Goal: Find contact information: Find contact information

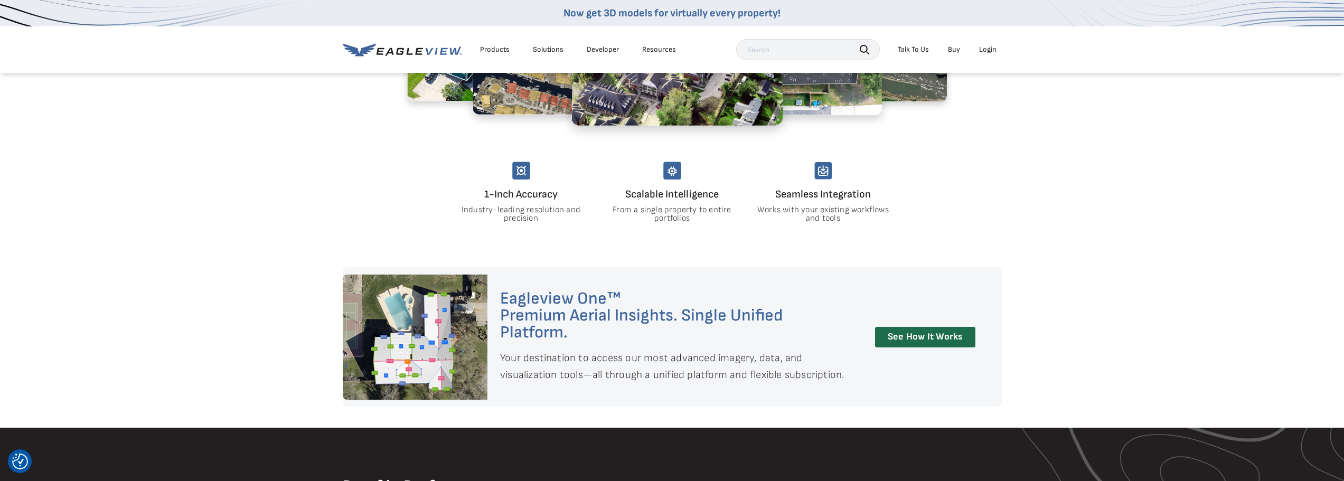
scroll to position [1131, 0]
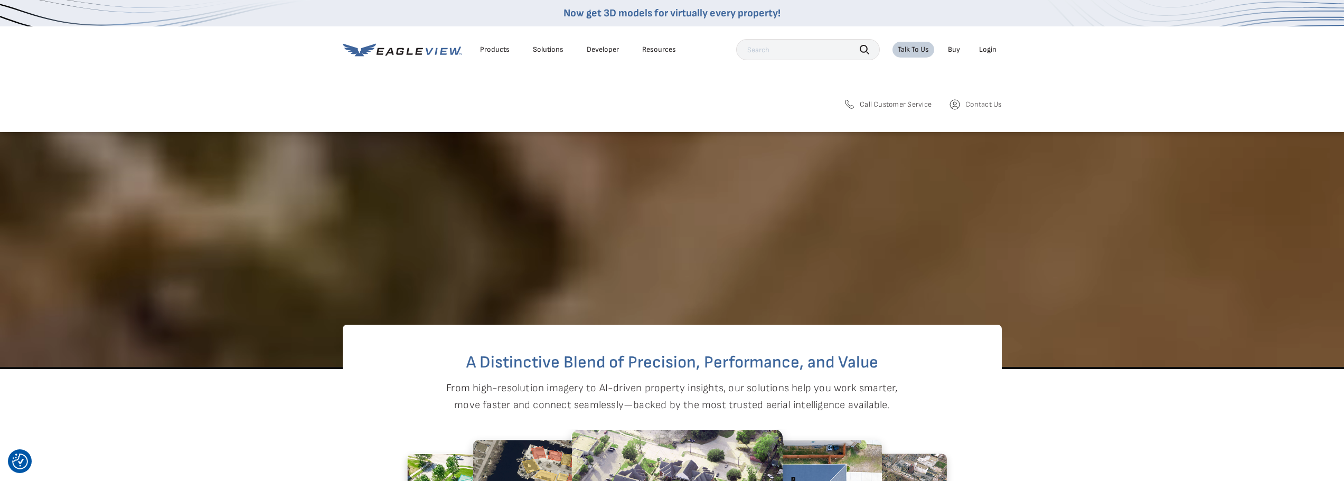
click at [966, 105] on span "Contact Us" at bounding box center [983, 105] width 36 height 10
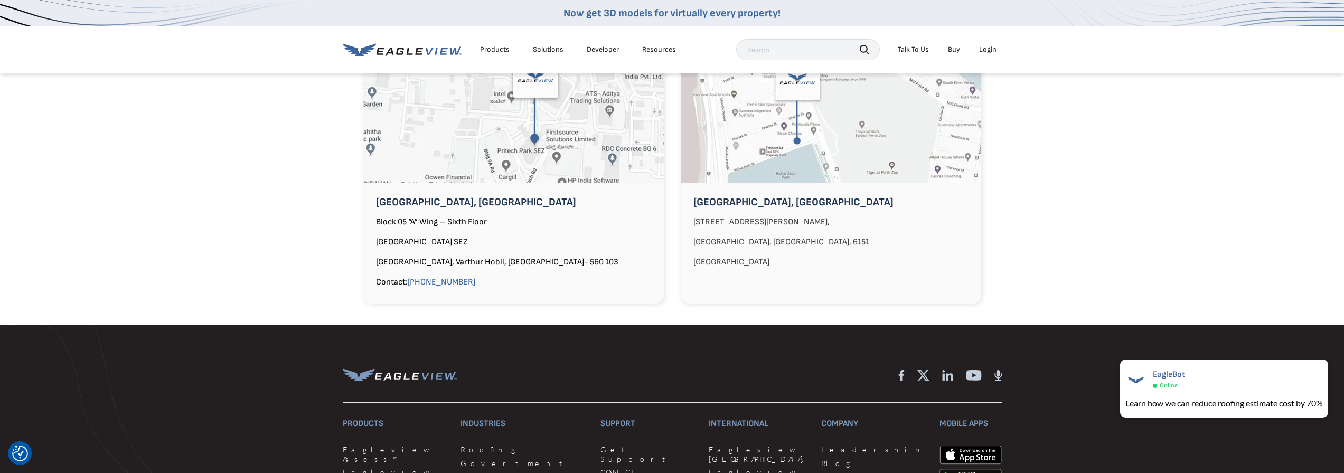
scroll to position [1214, 0]
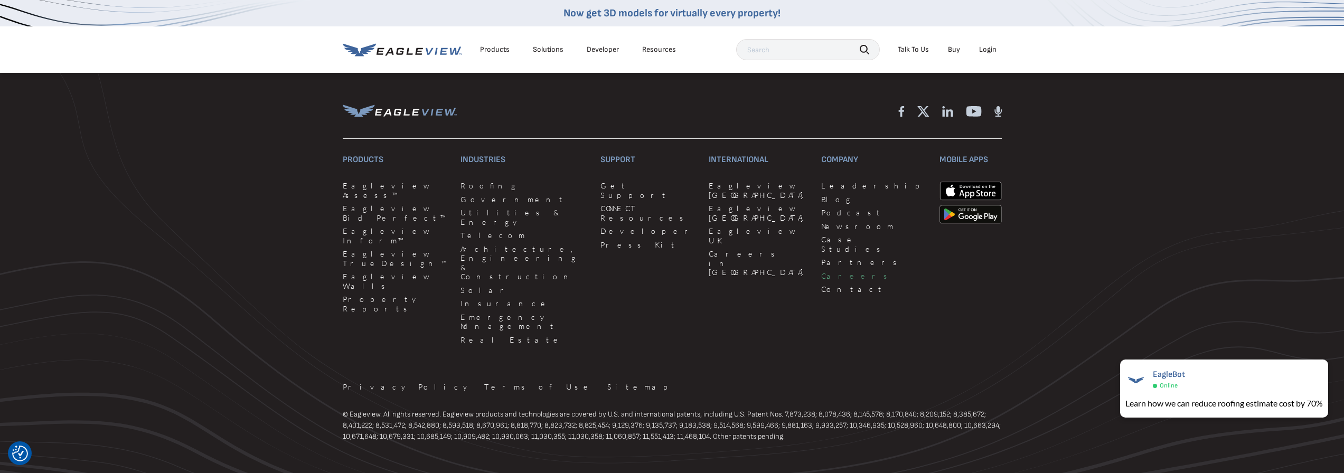
click at [821, 271] on link "Careers" at bounding box center [874, 276] width 106 height 10
